Goal: Information Seeking & Learning: Learn about a topic

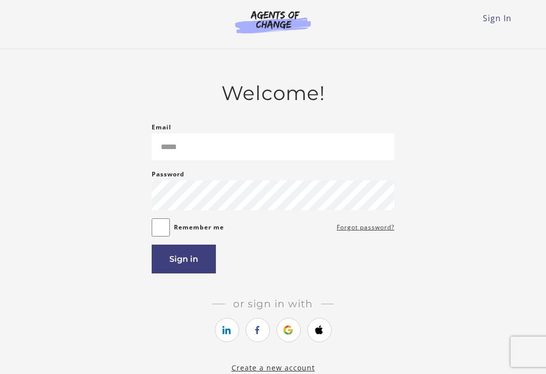
click at [288, 335] on icon "https://courses.thinkific.com/users/auth/google?ss%5Breferral%5D=&ss%5Buser_ret…" at bounding box center [288, 330] width 13 height 12
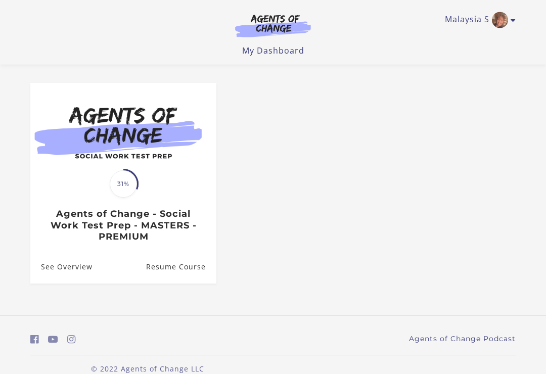
scroll to position [74, 0]
click at [84, 195] on div "Translation missing: en.liquid.partials.dashboard_course_card.progress_descript…" at bounding box center [123, 214] width 186 height 59
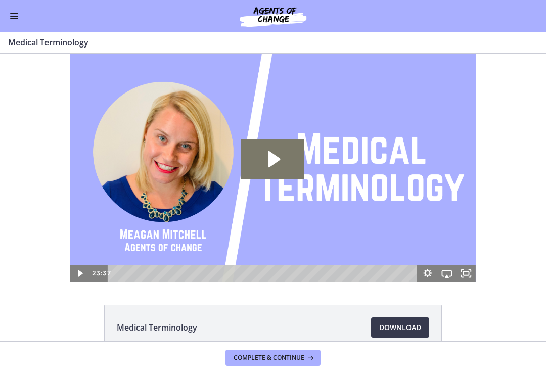
click at [6, 12] on div "Go to Dashboard" at bounding box center [273, 16] width 546 height 32
click at [19, 15] on button "Enable menu" at bounding box center [14, 16] width 12 height 12
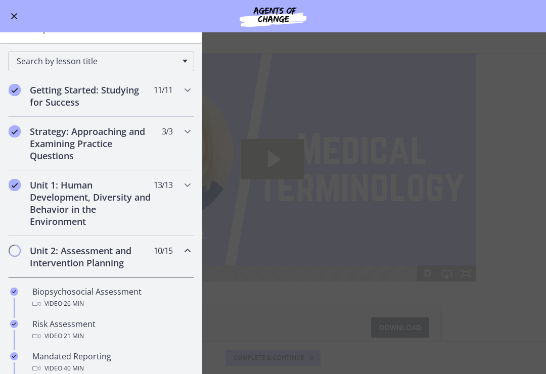
scroll to position [73, 0]
click at [181, 254] on div "Unit 2: Assessment and Intervention Planning 10 / 15 Completed" at bounding box center [101, 256] width 186 height 41
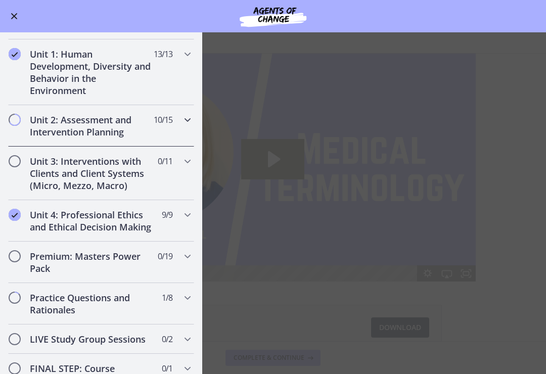
scroll to position [202, 0]
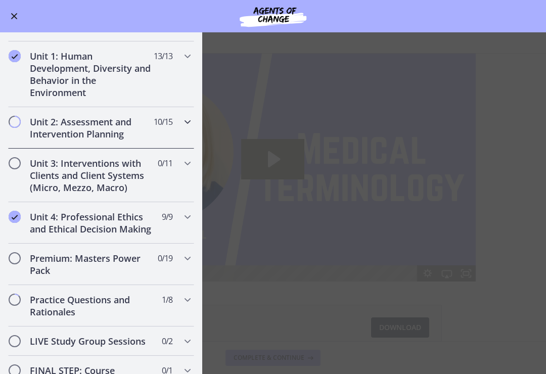
click at [53, 121] on h2 "Unit 2: Assessment and Intervention Planning" at bounding box center [91, 128] width 123 height 24
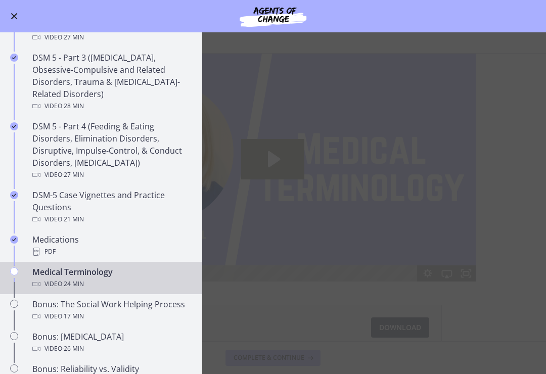
scroll to position [507, 0]
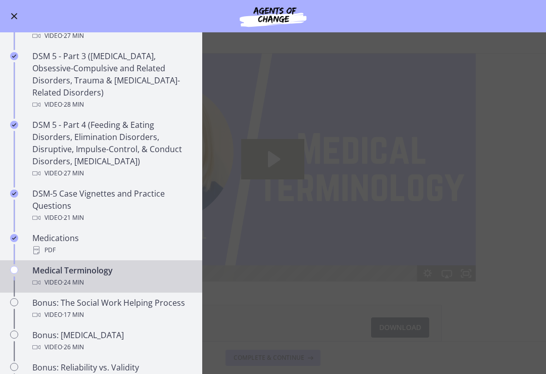
click at [42, 211] on div "DSM-5 Case Vignettes and Practice Questions Video · 21 min" at bounding box center [111, 206] width 158 height 36
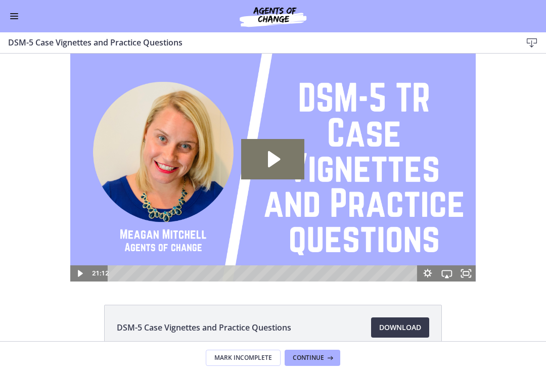
click at [264, 161] on icon "Play Video: cmpffbaq9n7s72sd296g.mp4" at bounding box center [272, 159] width 63 height 40
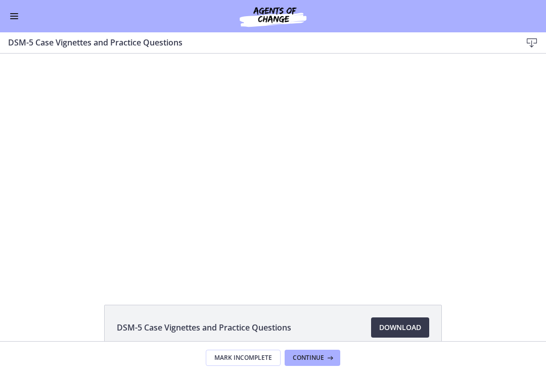
click at [403, 207] on div at bounding box center [273, 168] width 406 height 228
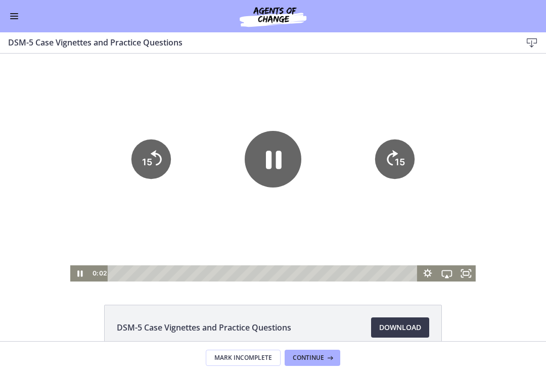
click at [461, 273] on icon "Fullscreen" at bounding box center [466, 274] width 19 height 16
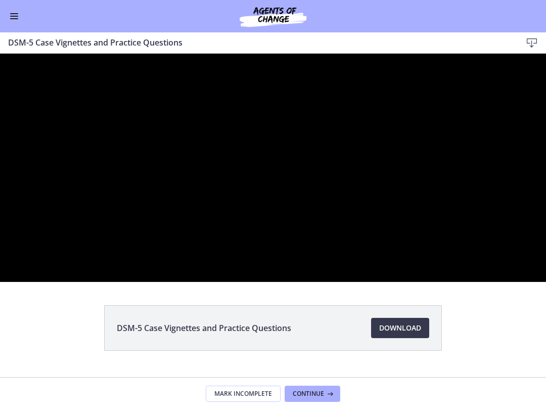
click at [238, 282] on div at bounding box center [273, 168] width 546 height 228
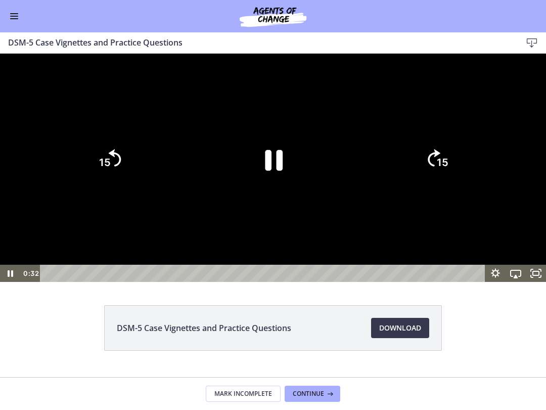
click at [267, 170] on icon "Pause" at bounding box center [274, 160] width 18 height 21
click at [270, 170] on icon "Play Video" at bounding box center [273, 159] width 16 height 22
click at [272, 195] on icon "Pause" at bounding box center [273, 159] width 72 height 72
click at [529, 282] on icon "Unfullscreen" at bounding box center [536, 272] width 20 height 17
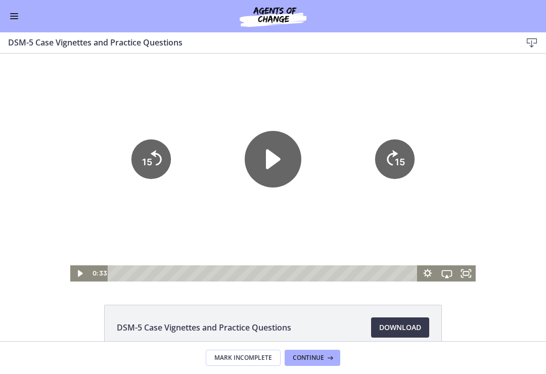
click at [9, 20] on button "Enable menu" at bounding box center [14, 16] width 12 height 12
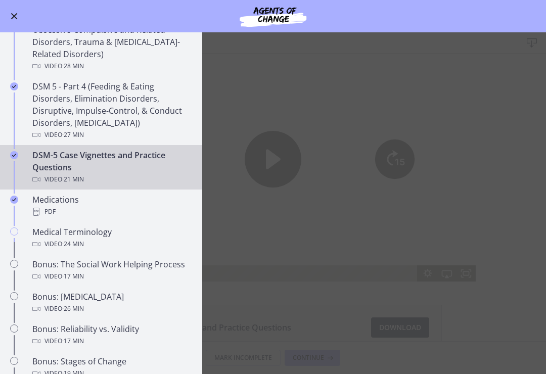
scroll to position [553, 0]
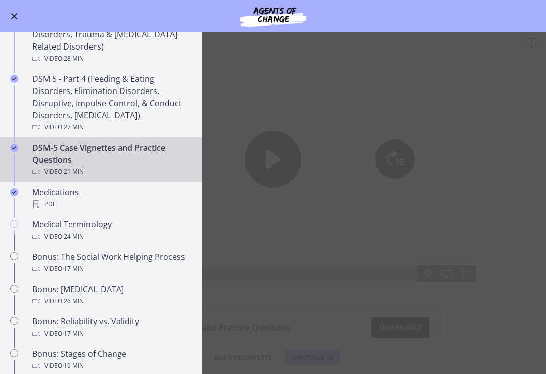
click at [35, 263] on div "Video · 17 min" at bounding box center [111, 269] width 158 height 12
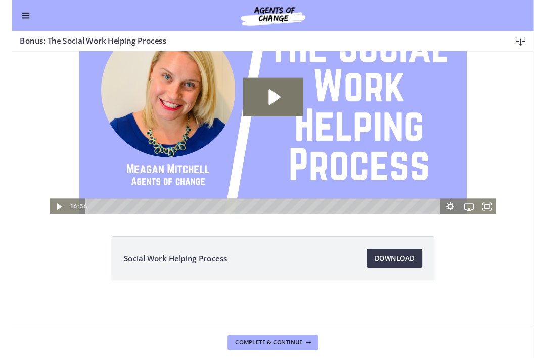
scroll to position [58, 0]
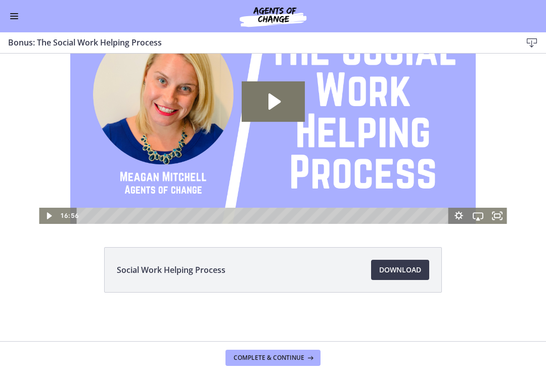
click at [412, 268] on span "Download Opens in a new window" at bounding box center [400, 270] width 42 height 12
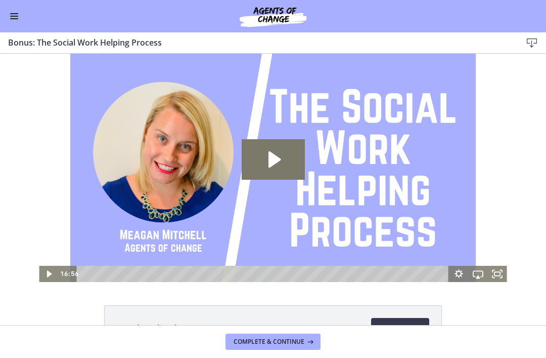
scroll to position [0, 0]
click at [13, 18] on button "Enable menu" at bounding box center [14, 16] width 12 height 12
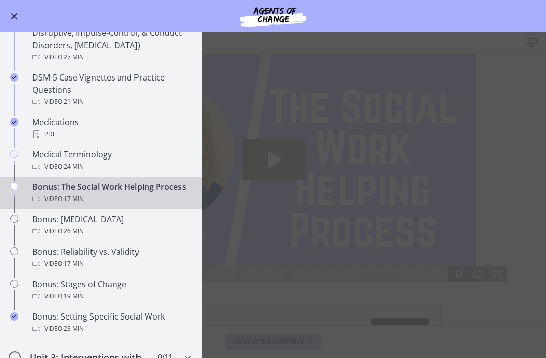
scroll to position [624, 0]
click at [45, 288] on div "Bonus: Stages of Change Video · 19 min" at bounding box center [111, 289] width 158 height 24
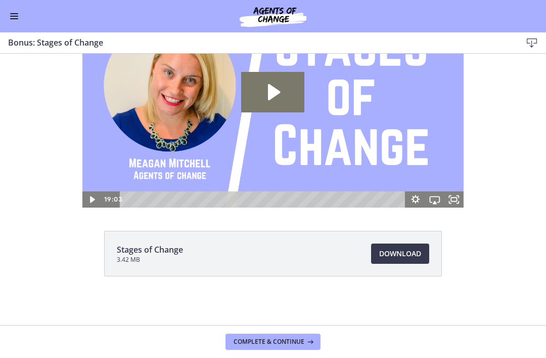
scroll to position [61, 0]
click at [391, 254] on span "Download Opens in a new window" at bounding box center [400, 253] width 42 height 12
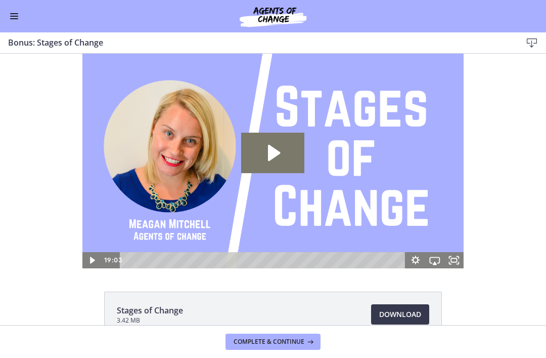
click at [13, 14] on button "Enable menu" at bounding box center [14, 16] width 12 height 12
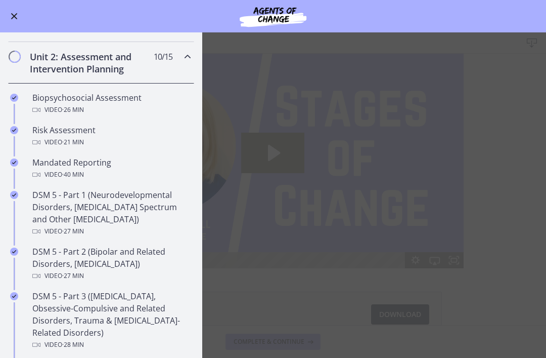
scroll to position [253, 0]
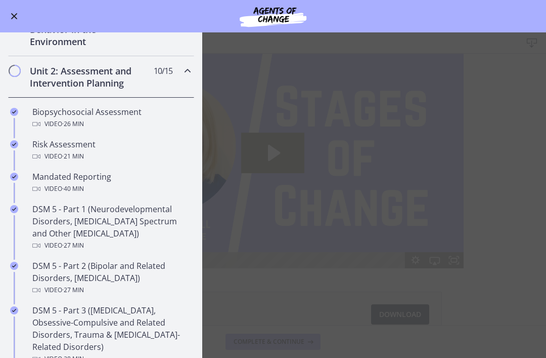
click at [164, 80] on div "Unit 2: Assessment and Intervention Planning 10 / 15 Completed" at bounding box center [101, 76] width 186 height 41
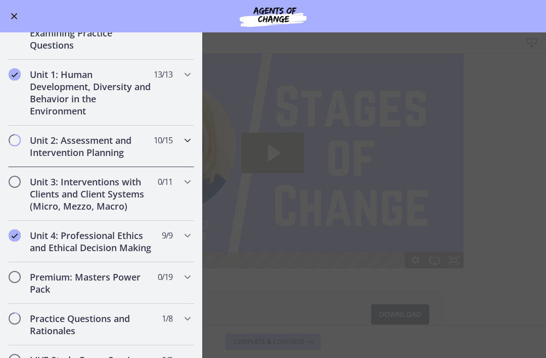
scroll to position [170, 0]
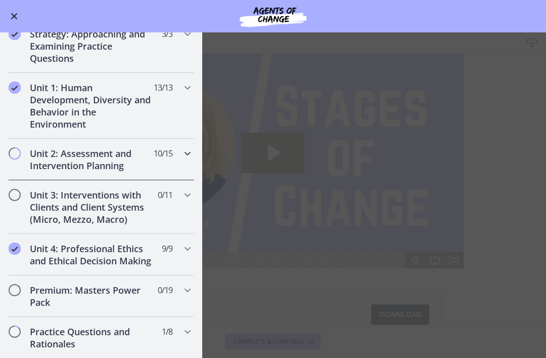
click at [31, 153] on h2 "Unit 2: Assessment and Intervention Planning" at bounding box center [91, 159] width 123 height 24
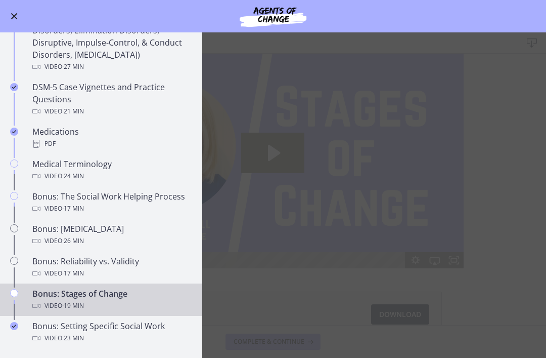
scroll to position [613, 0]
click at [16, 162] on icon "Chapters" at bounding box center [14, 163] width 8 height 8
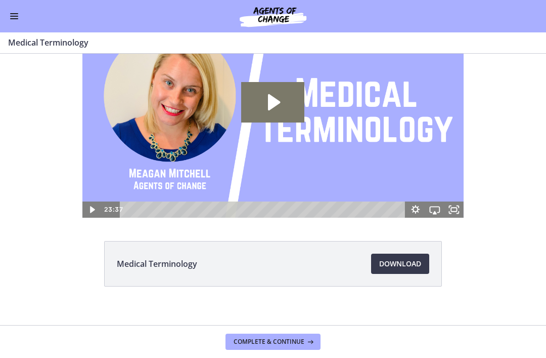
scroll to position [52, 0]
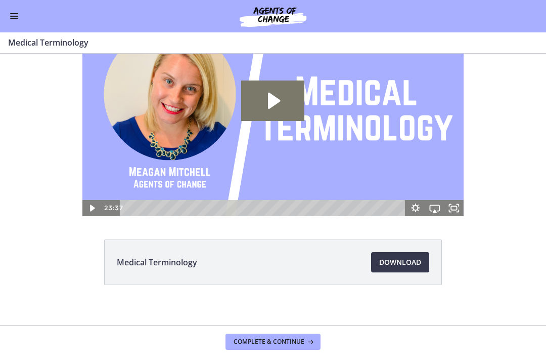
click at [19, 11] on button "Enable menu" at bounding box center [14, 16] width 12 height 12
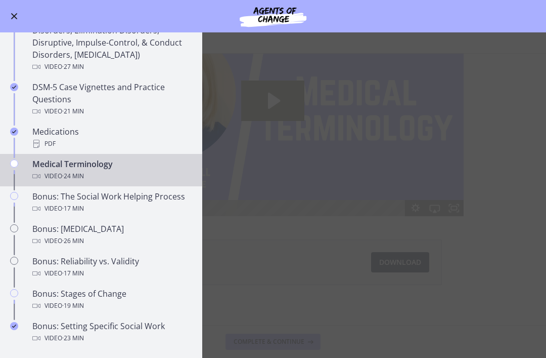
click at [129, 304] on div "Video · 19 min" at bounding box center [111, 305] width 158 height 12
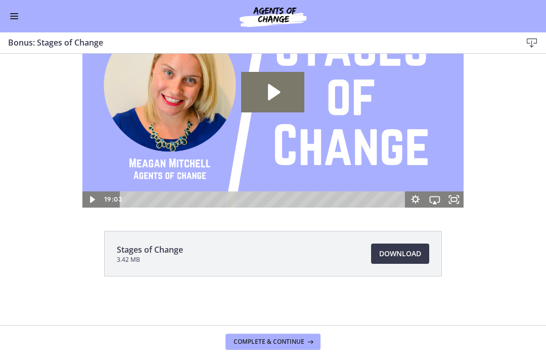
scroll to position [61, 0]
click at [29, 20] on div "Go to Dashboard" at bounding box center [273, 16] width 546 height 32
click at [13, 18] on button "Enable menu" at bounding box center [14, 16] width 12 height 12
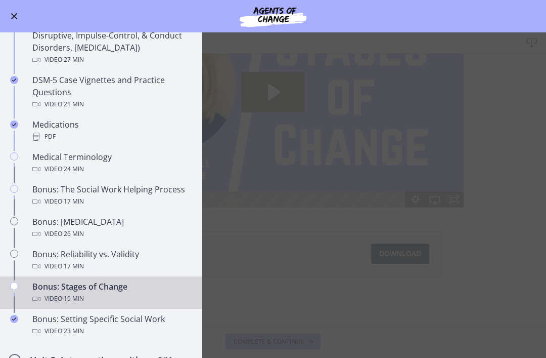
scroll to position [614, 0]
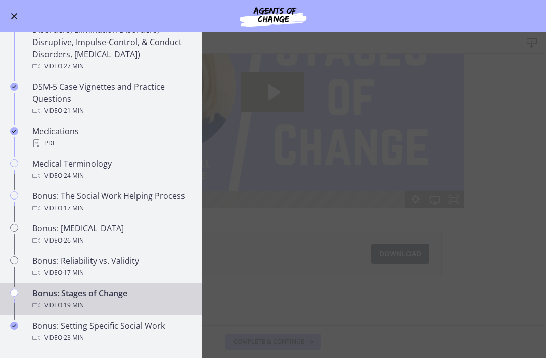
click at [112, 171] on div "Video · 24 min" at bounding box center [111, 175] width 158 height 12
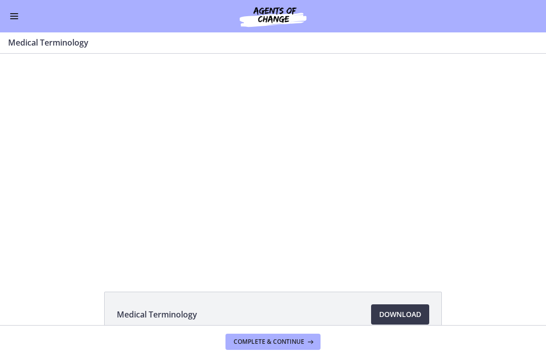
click at [272, 212] on div at bounding box center [272, 161] width 381 height 214
click at [349, 211] on div at bounding box center [272, 161] width 381 height 214
click at [421, 168] on div at bounding box center [272, 161] width 381 height 214
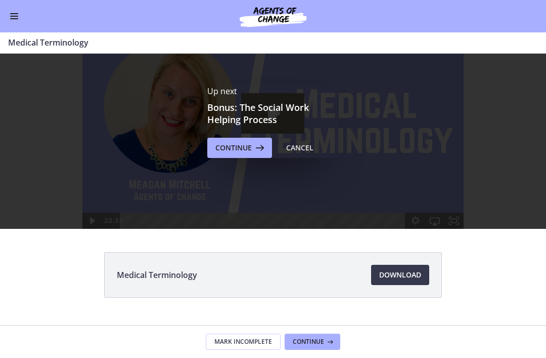
click at [233, 147] on span "Continue" at bounding box center [233, 148] width 36 height 12
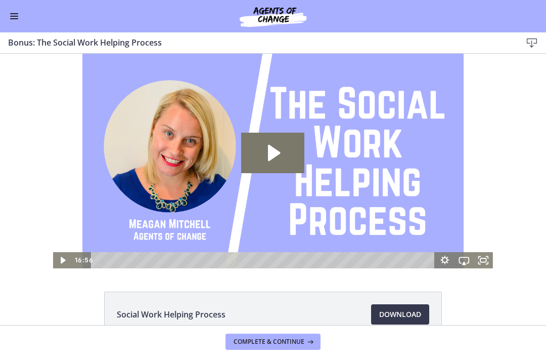
click at [284, 170] on icon "Play Video: cls54hg5f39c72ohaqr0.mp4" at bounding box center [272, 152] width 63 height 40
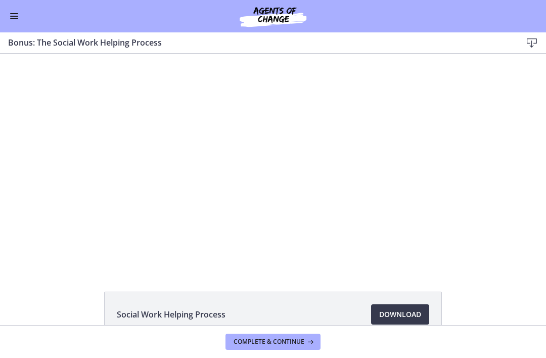
click at [453, 174] on div at bounding box center [273, 161] width 440 height 214
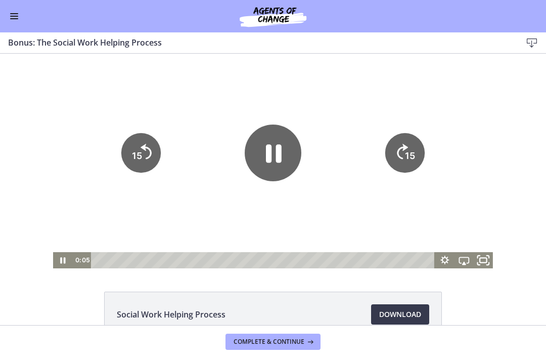
click at [477, 260] on icon "Fullscreen" at bounding box center [483, 259] width 23 height 19
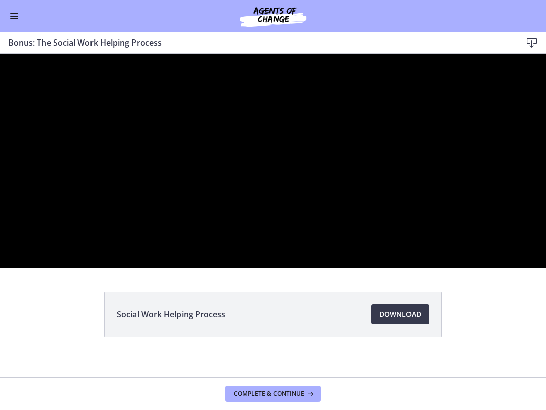
click at [56, 268] on div at bounding box center [273, 161] width 546 height 214
click at [251, 261] on div at bounding box center [273, 161] width 546 height 214
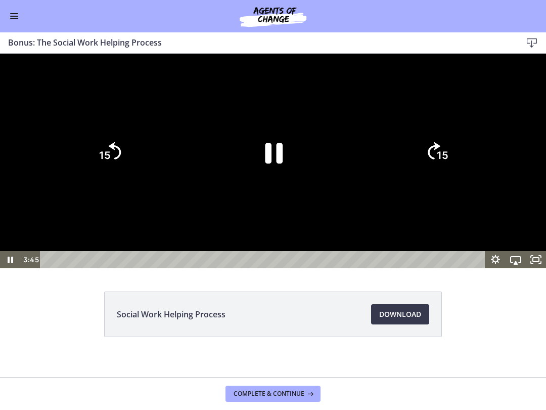
click at [261, 184] on icon "Pause" at bounding box center [273, 152] width 64 height 64
click at [270, 163] on icon "Play Video" at bounding box center [273, 152] width 16 height 22
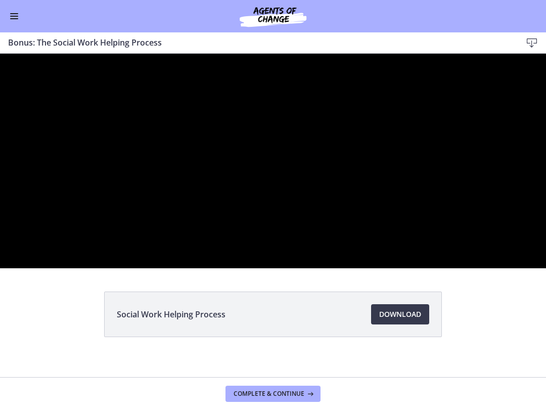
click at [273, 261] on div at bounding box center [273, 161] width 546 height 214
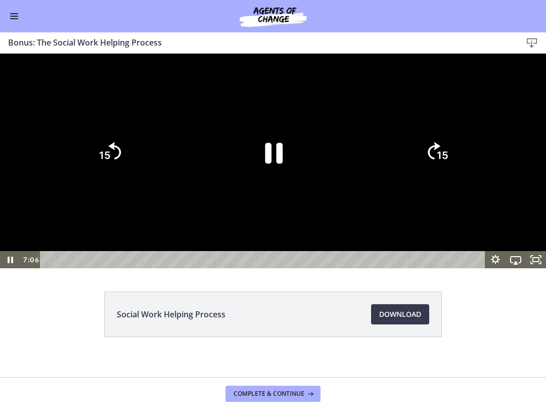
click at [260, 184] on icon "Pause" at bounding box center [273, 152] width 64 height 64
click at [491, 268] on div at bounding box center [273, 161] width 546 height 214
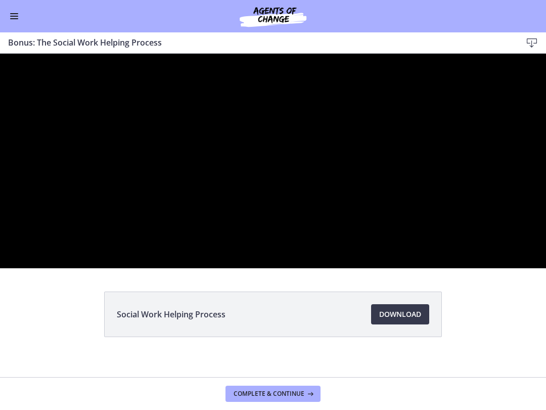
click at [270, 268] on div at bounding box center [273, 161] width 546 height 214
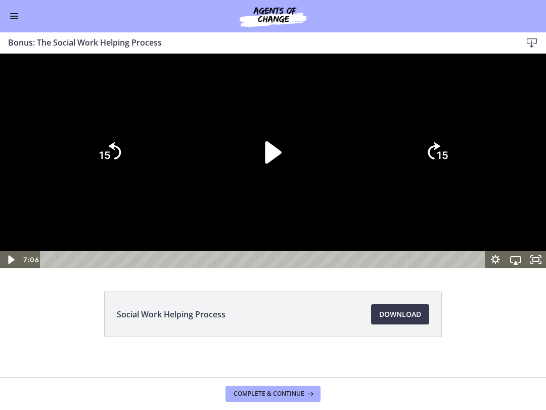
click at [7, 270] on icon "Play Video" at bounding box center [11, 259] width 24 height 21
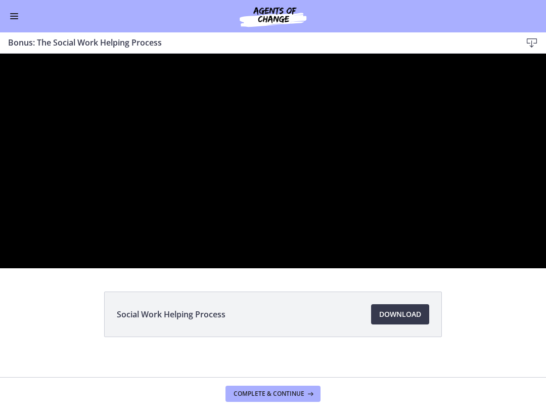
click at [59, 268] on div at bounding box center [273, 161] width 546 height 214
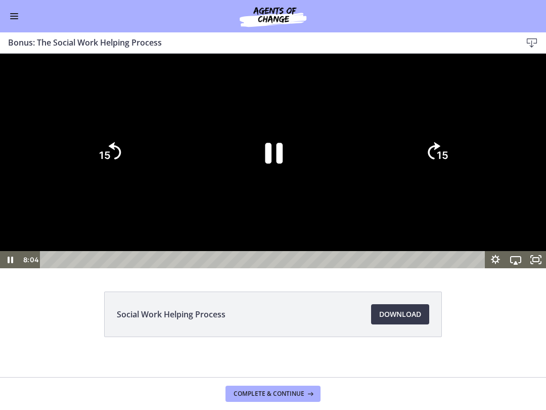
click at [9, 268] on icon "Pause" at bounding box center [10, 259] width 20 height 17
click at [18, 268] on icon "Play Video" at bounding box center [11, 259] width 20 height 17
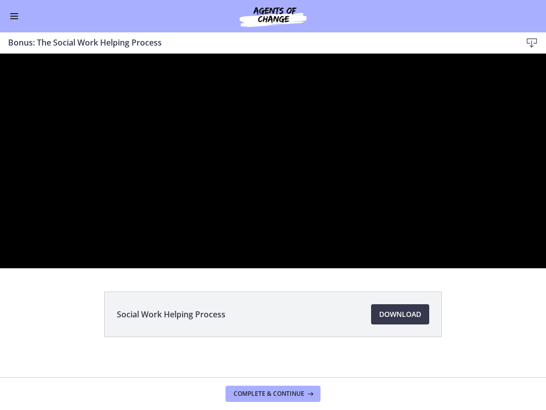
click at [166, 268] on div at bounding box center [273, 161] width 546 height 214
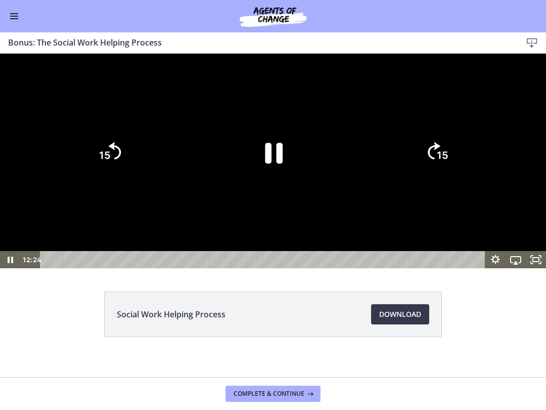
click at [264, 184] on icon "Pause" at bounding box center [273, 152] width 64 height 64
click at [8, 268] on icon "Play Video" at bounding box center [11, 259] width 20 height 17
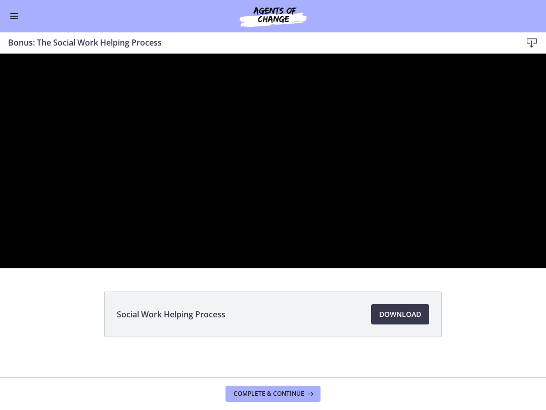
click at [95, 268] on div at bounding box center [273, 161] width 546 height 214
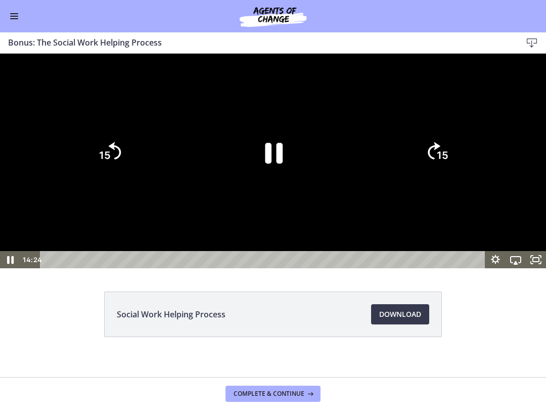
click at [3, 270] on icon "Pause" at bounding box center [10, 259] width 24 height 21
click at [8, 264] on icon "Play Video" at bounding box center [11, 259] width 6 height 9
